Goal: Task Accomplishment & Management: Manage account settings

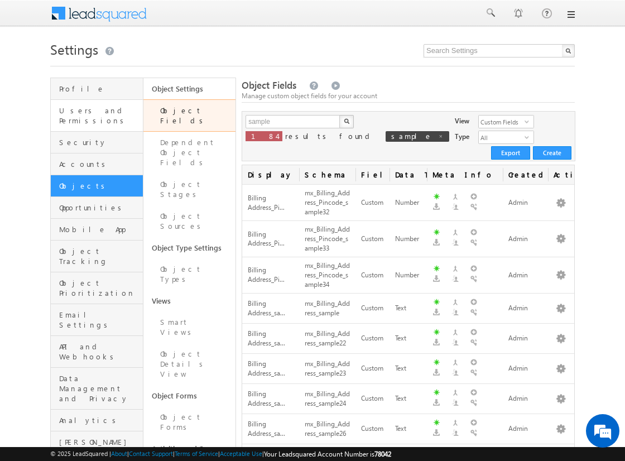
click at [86, 103] on link "Users and Permissions" at bounding box center [97, 116] width 92 height 32
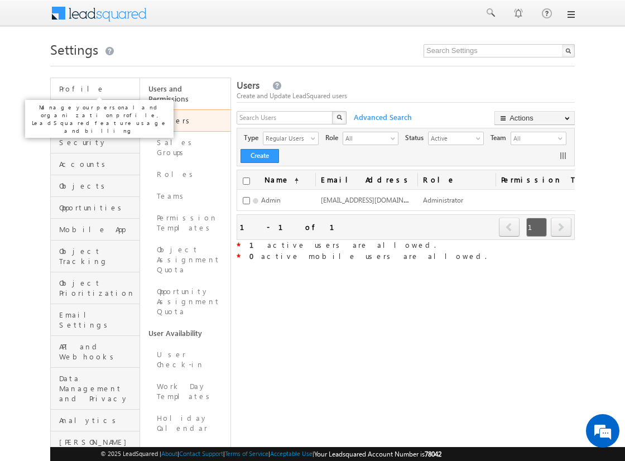
click at [94, 91] on span "Profile" at bounding box center [98, 89] width 78 height 10
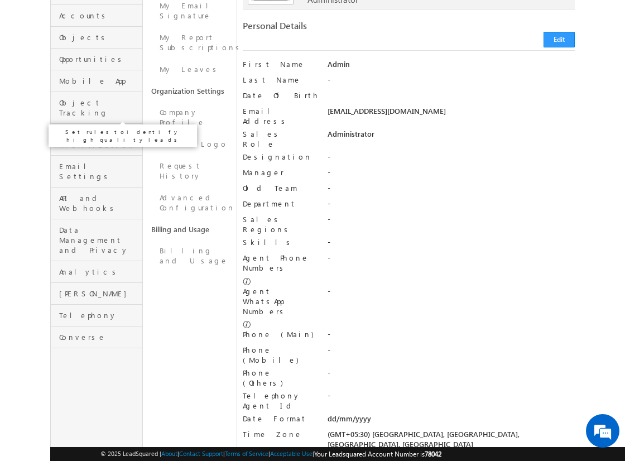
scroll to position [149, 0]
click at [211, 239] on link "Billing and Usage" at bounding box center [190, 255] width 94 height 32
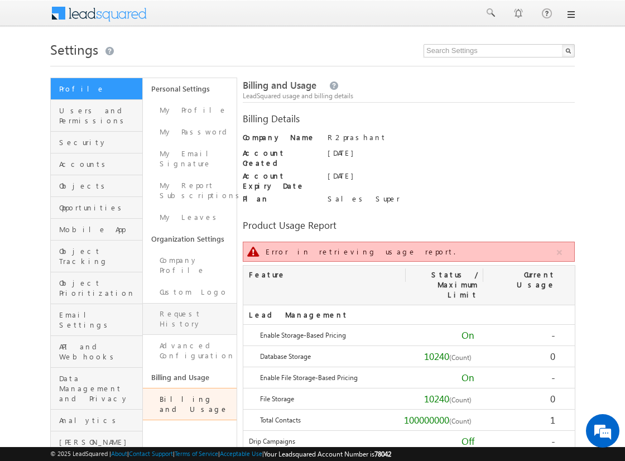
click at [192, 303] on link "Request History" at bounding box center [190, 319] width 94 height 32
